Goal: Task Accomplishment & Management: Manage account settings

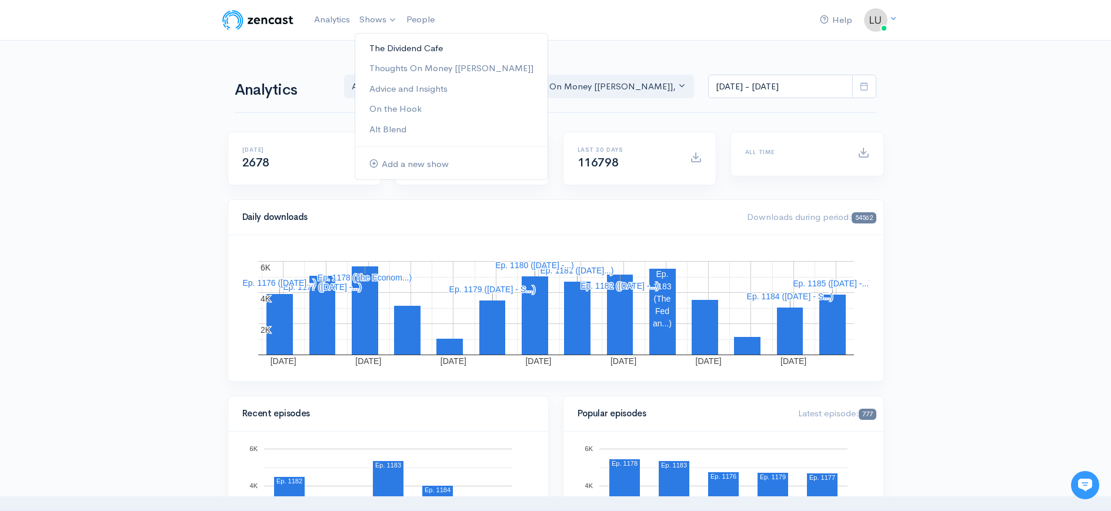
click at [383, 47] on link "The Dividend Cafe" at bounding box center [451, 48] width 192 height 21
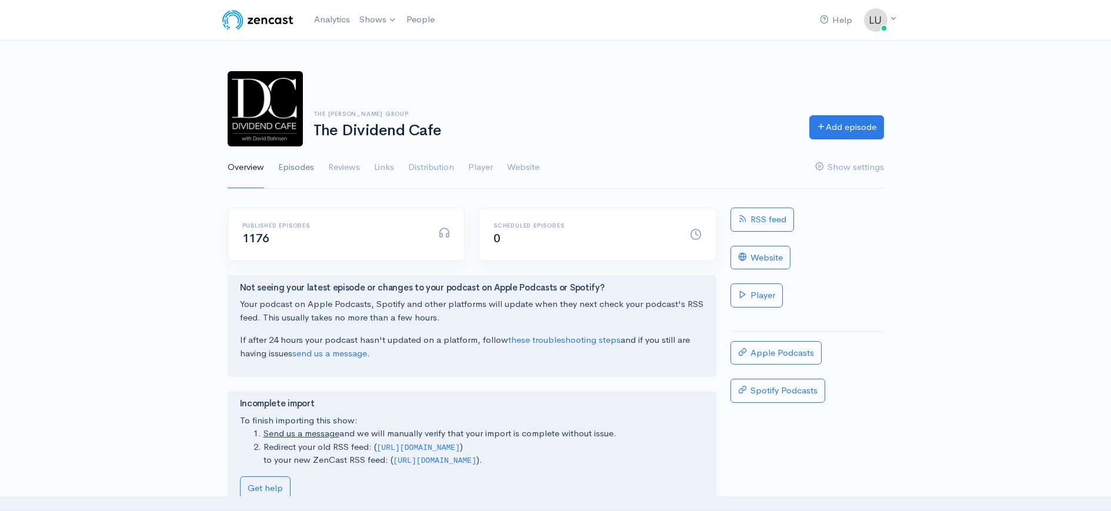
click at [299, 174] on link "Episodes" at bounding box center [296, 167] width 36 height 42
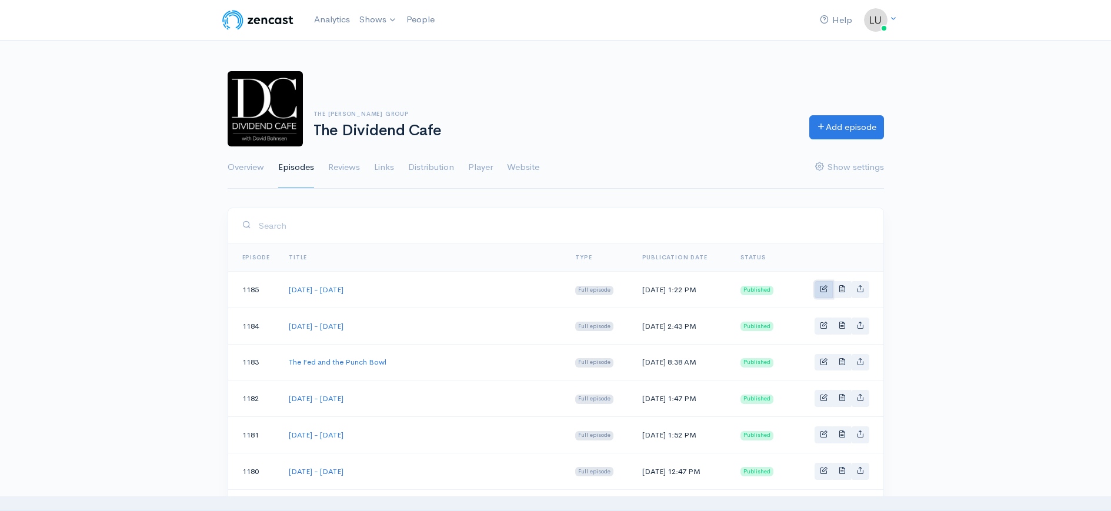
click at [818, 288] on link "Basic example" at bounding box center [823, 289] width 18 height 17
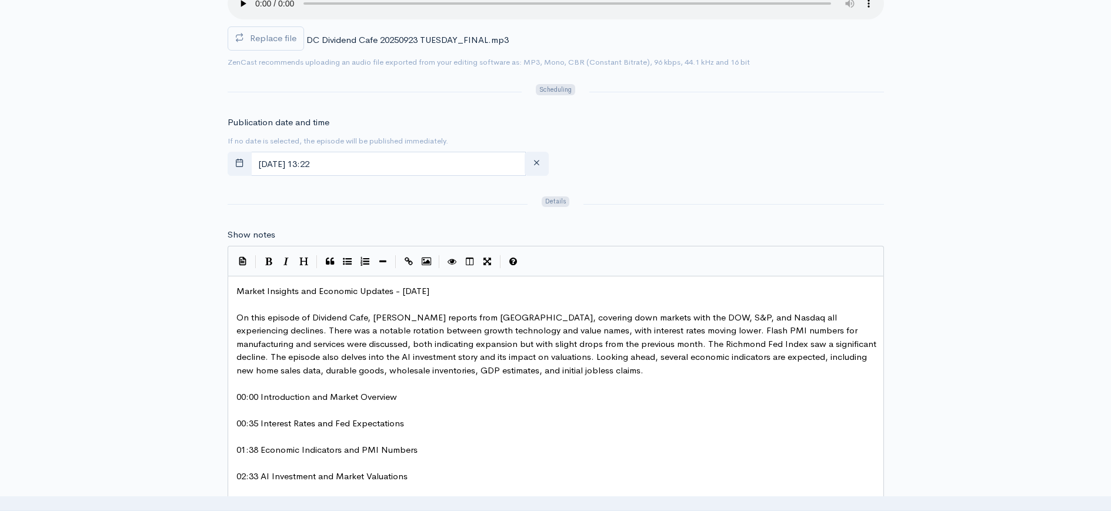
scroll to position [481, 0]
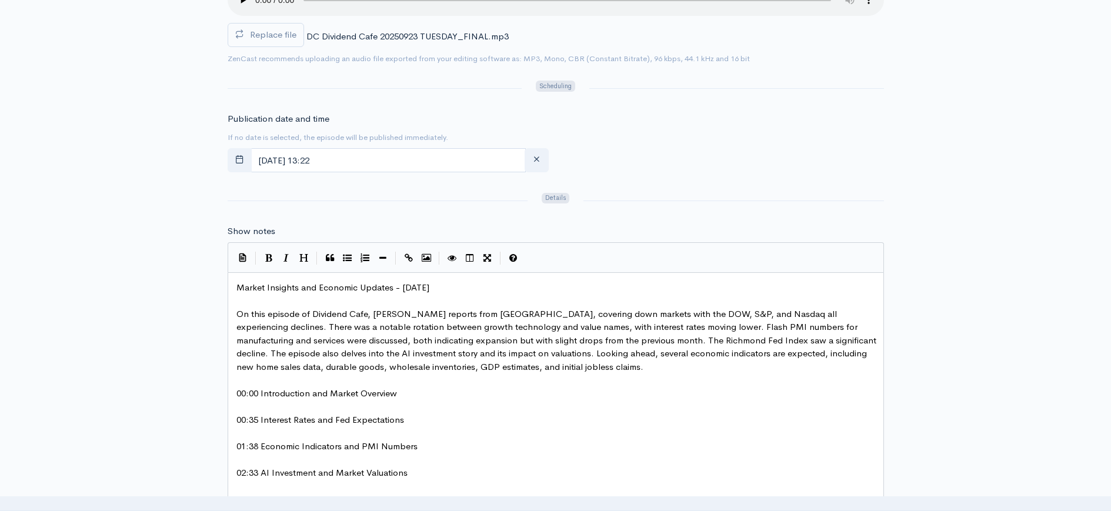
click at [469, 287] on pre "Market Insights and Economic Updates - [DATE]" at bounding box center [560, 288] width 652 height 14
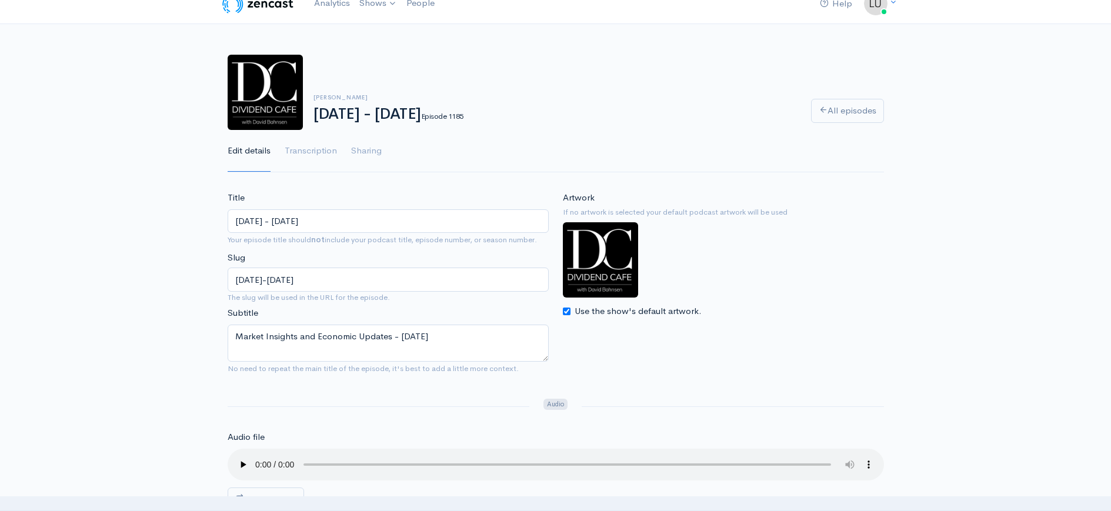
scroll to position [1109, 0]
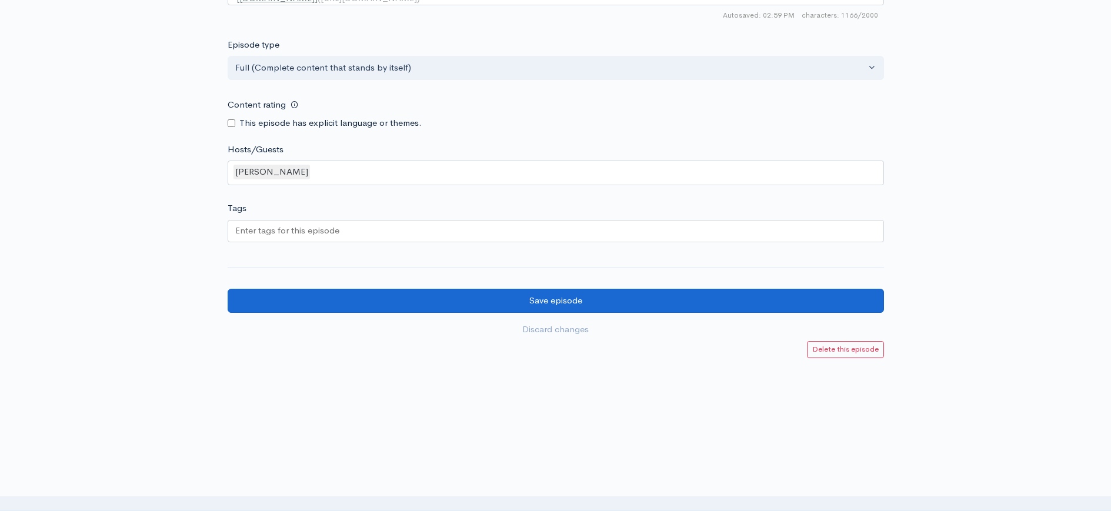
type textarea "5"
click at [506, 298] on input "Save episode" at bounding box center [556, 301] width 656 height 24
